Goal: Task Accomplishment & Management: Manage account settings

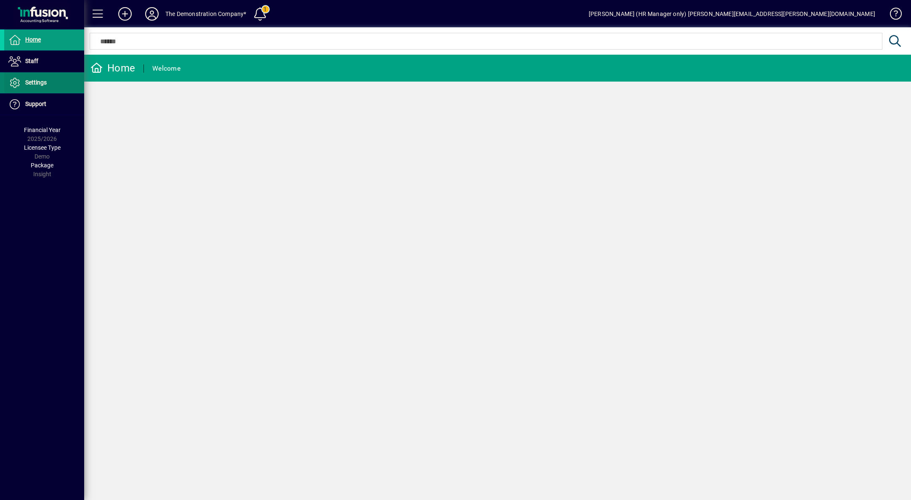
click at [40, 82] on span "Settings" at bounding box center [35, 82] width 21 height 7
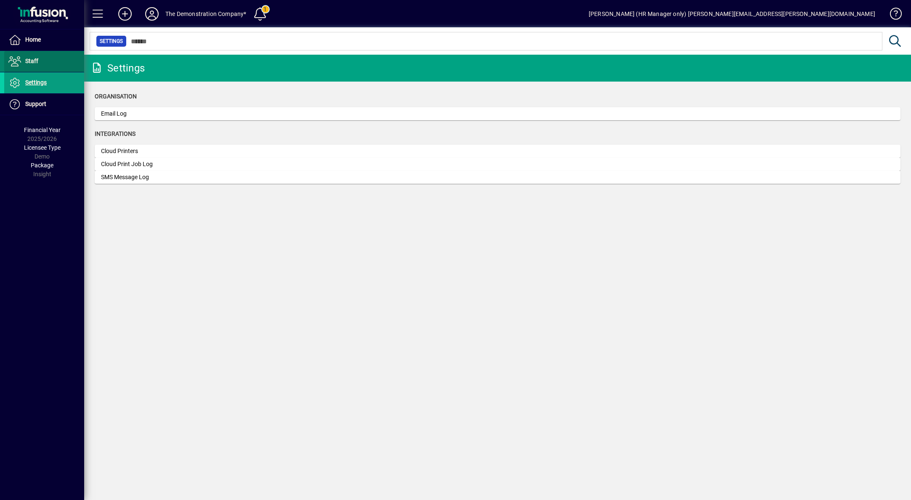
click at [28, 64] on span "Staff" at bounding box center [31, 61] width 13 height 7
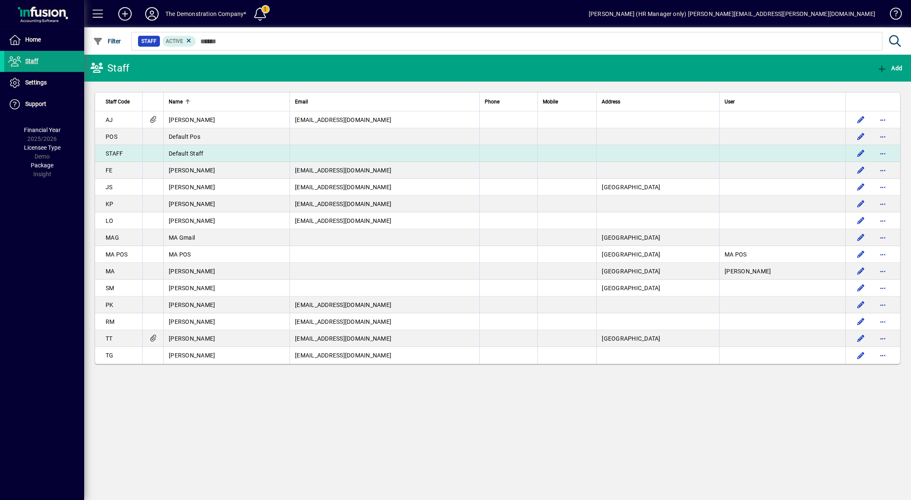
click at [197, 151] on span "Default Staff" at bounding box center [186, 153] width 35 height 7
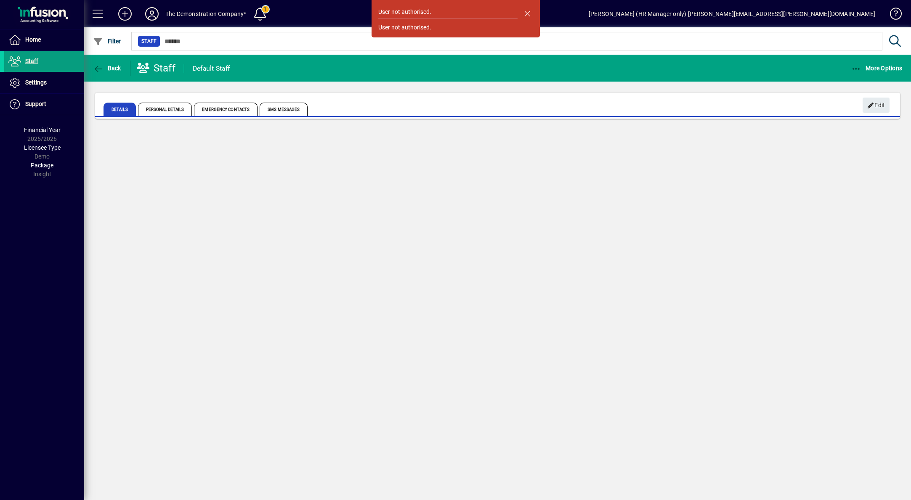
click at [527, 13] on span "button" at bounding box center [528, 13] width 20 height 20
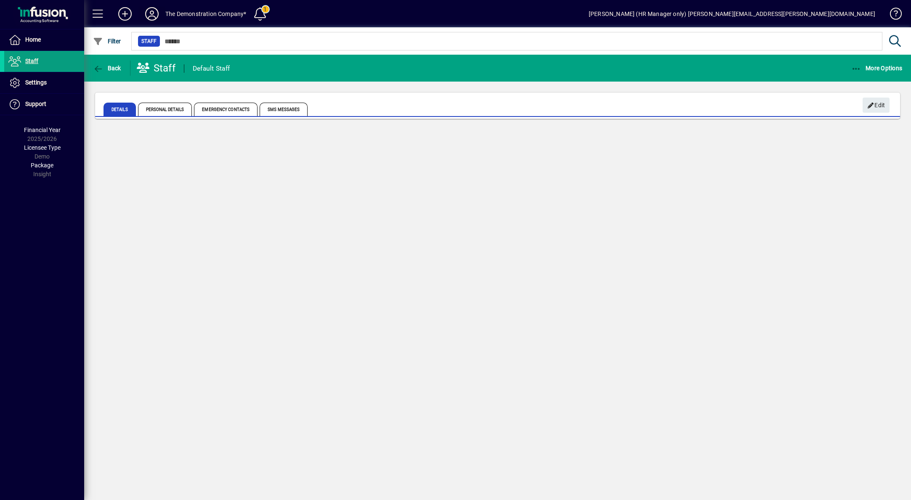
click at [150, 13] on icon at bounding box center [152, 13] width 17 height 13
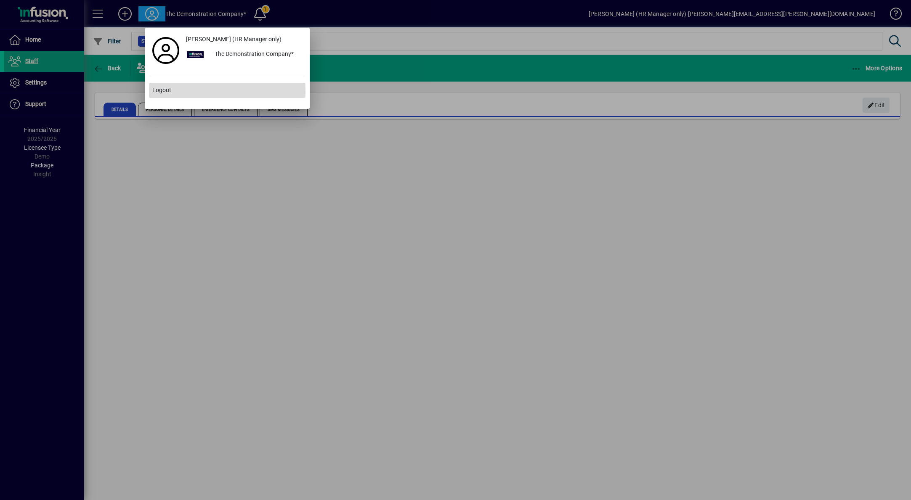
click at [161, 91] on span "Logout" at bounding box center [161, 90] width 19 height 9
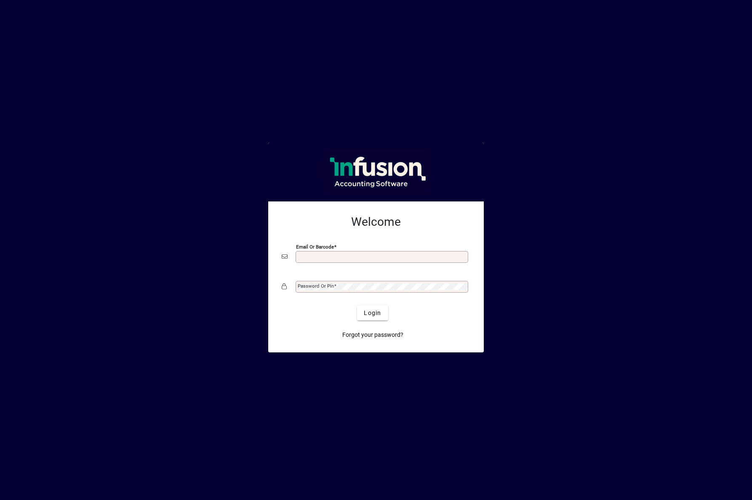
click at [350, 258] on input "Email or Barcode" at bounding box center [383, 257] width 170 height 7
type input "**********"
click at [377, 309] on span "Login" at bounding box center [372, 313] width 17 height 9
